Goal: Check status: Check status

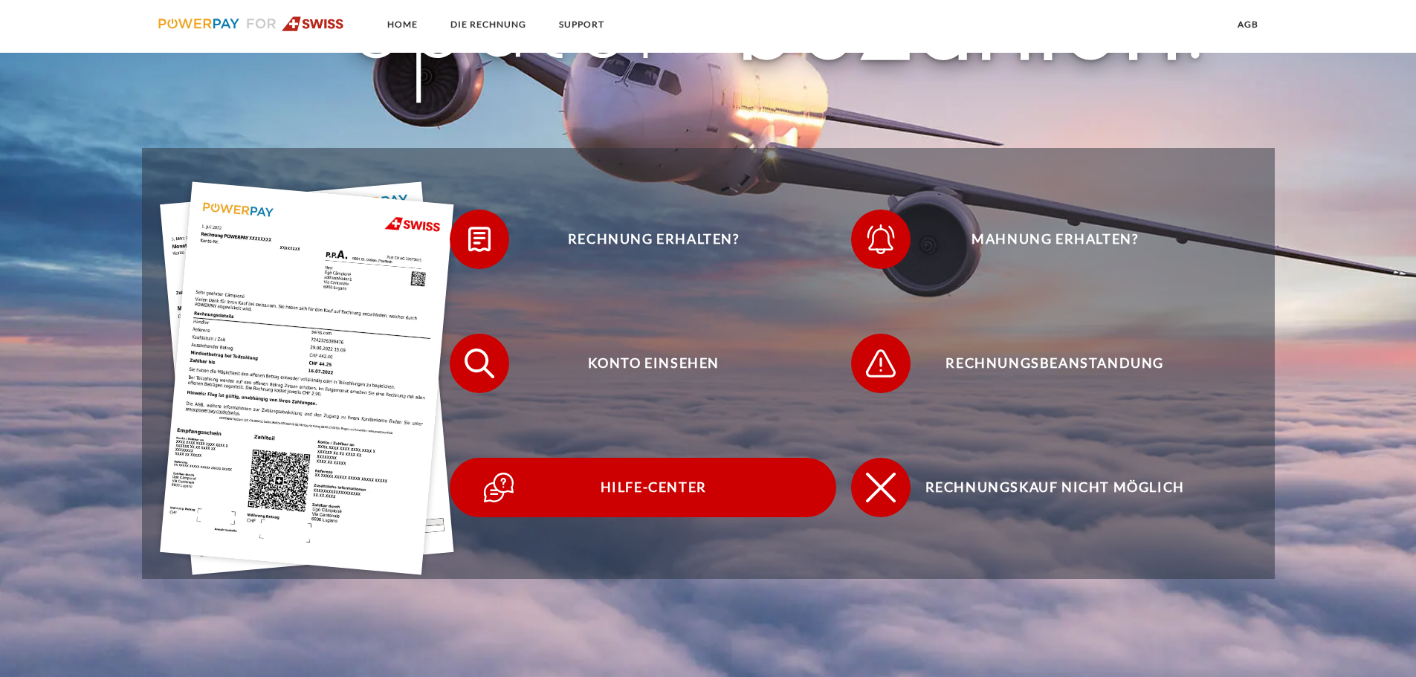
scroll to position [372, 0]
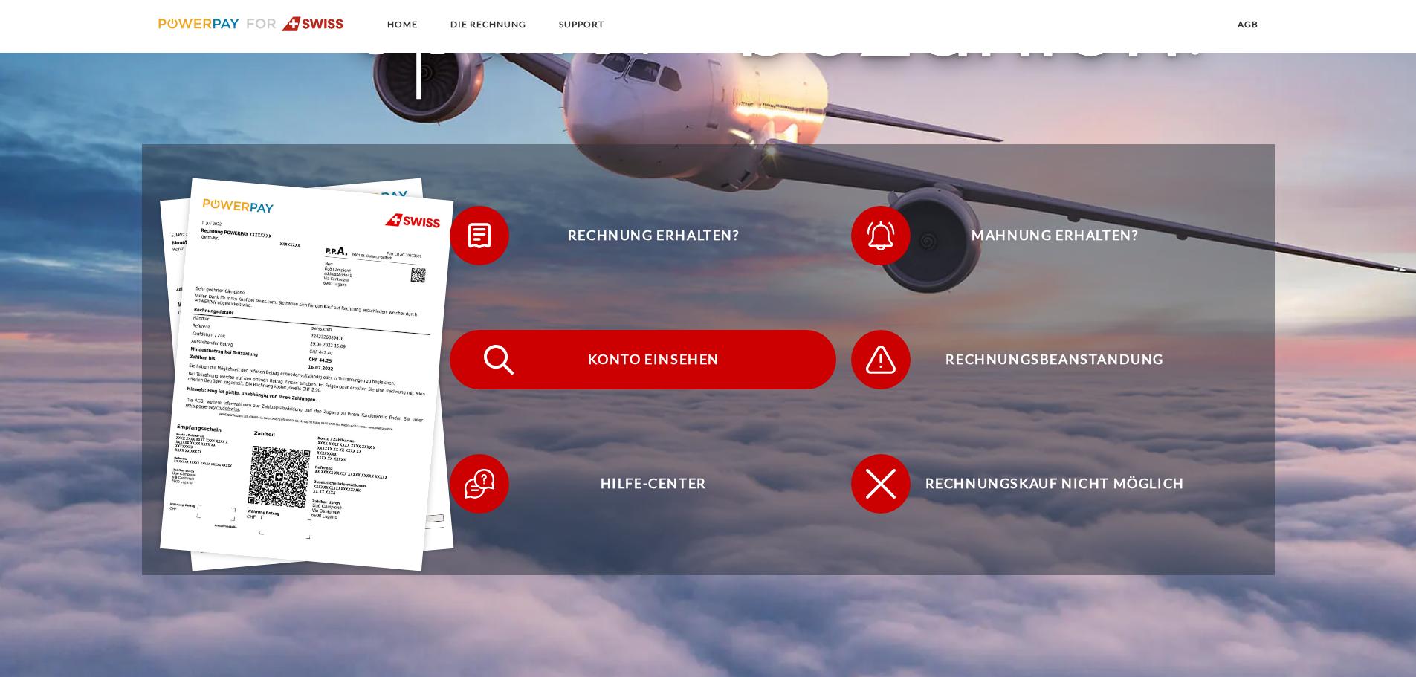
click at [623, 357] on span "Konto einsehen" at bounding box center [653, 359] width 364 height 59
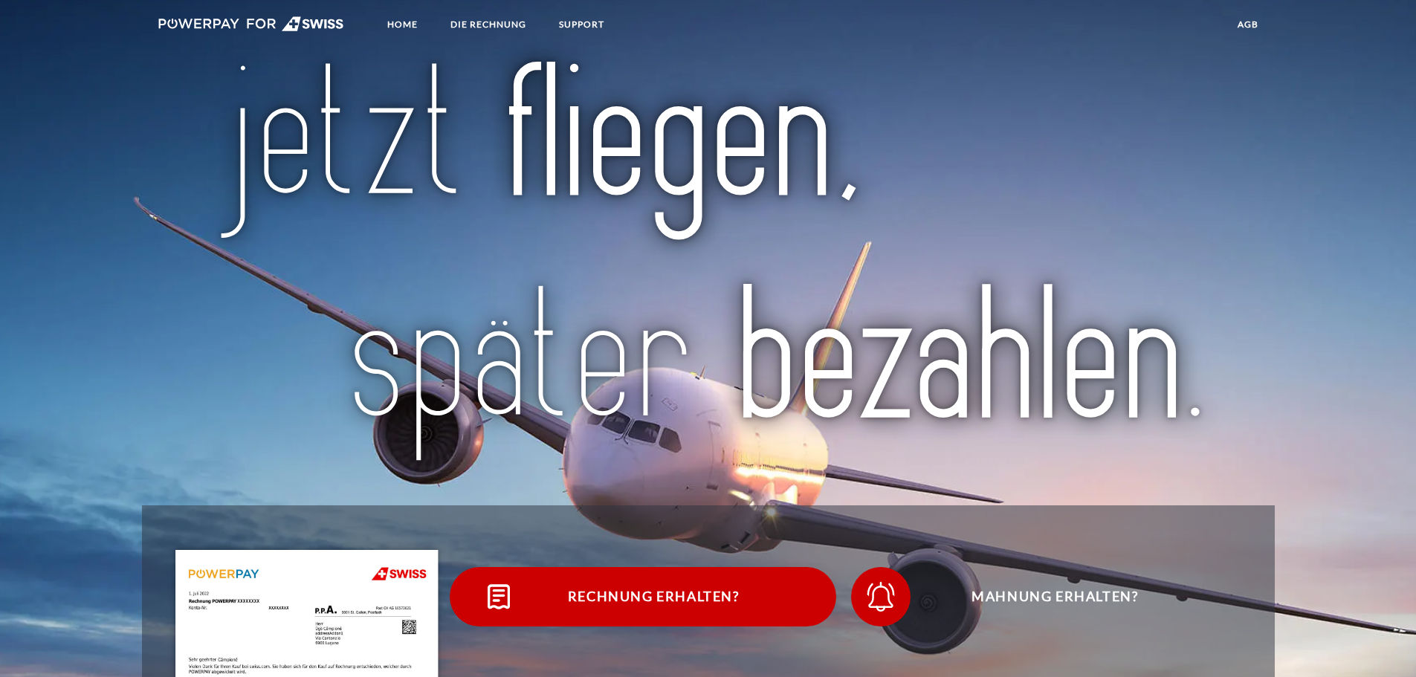
scroll to position [297, 0]
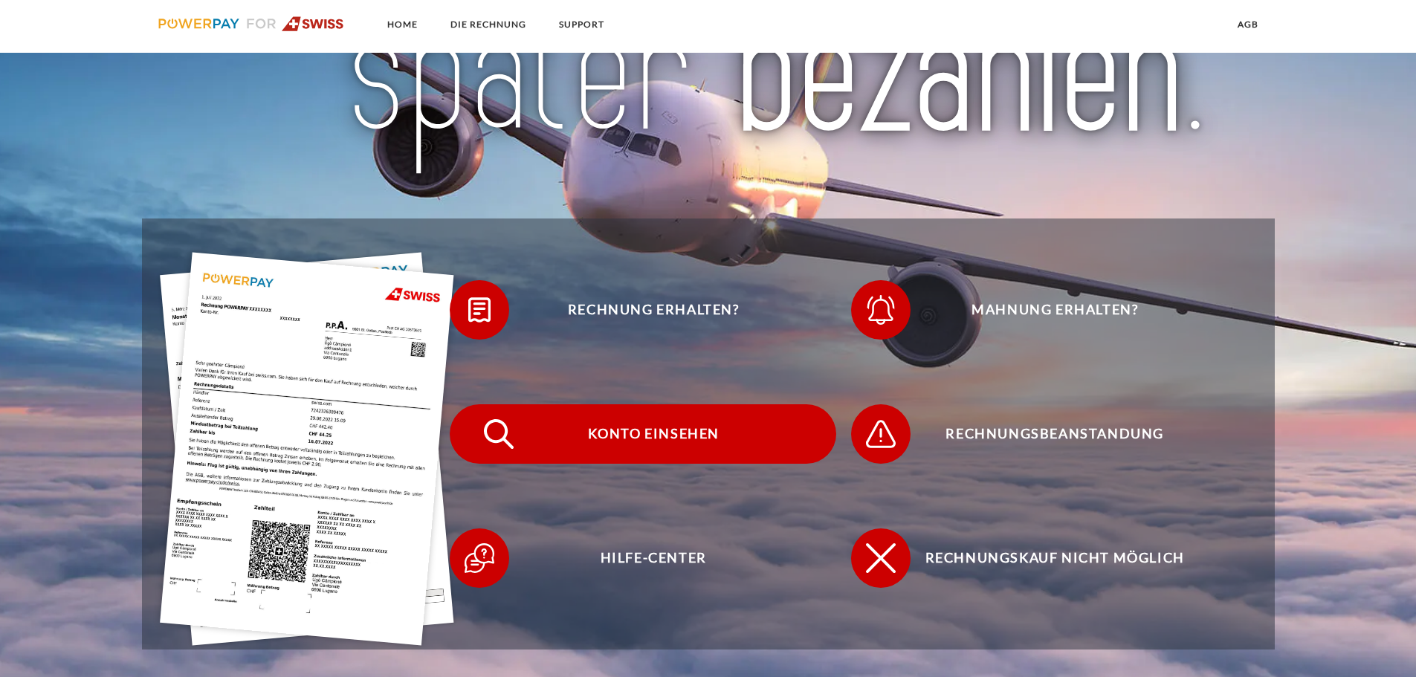
click at [658, 432] on span "Konto einsehen" at bounding box center [653, 433] width 364 height 59
